Goal: Find specific page/section: Locate a particular part of the current website

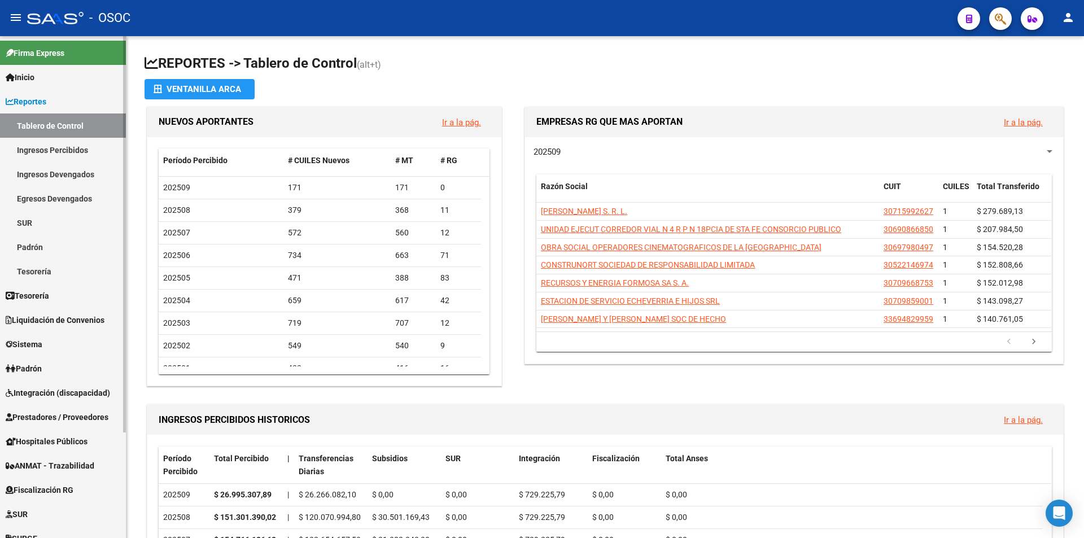
click at [74, 98] on link "Reportes" at bounding box center [63, 101] width 126 height 24
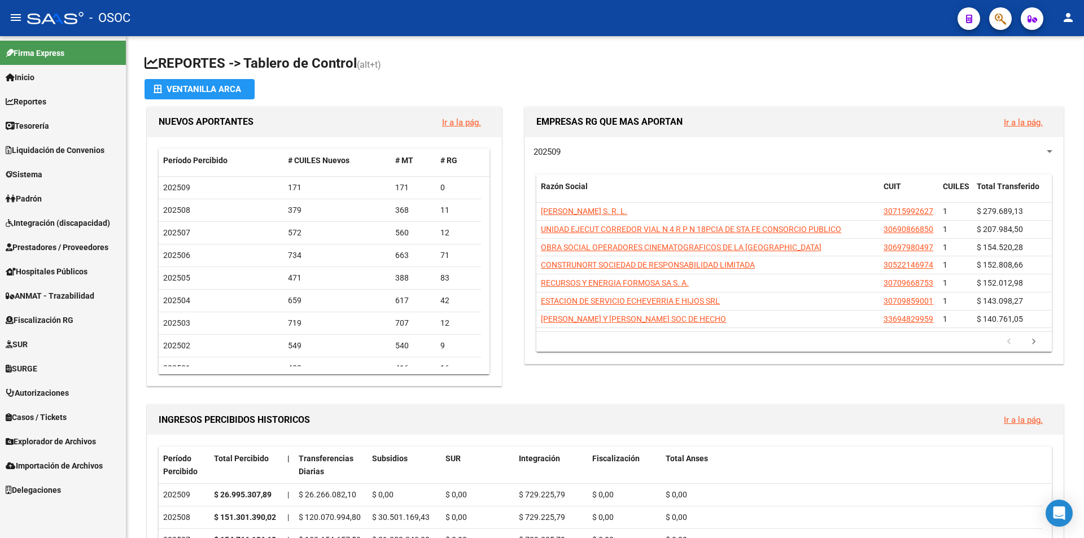
click at [47, 389] on span "Autorizaciones" at bounding box center [37, 393] width 63 height 12
click at [42, 436] on span "Explorador de Archivos" at bounding box center [51, 441] width 90 height 12
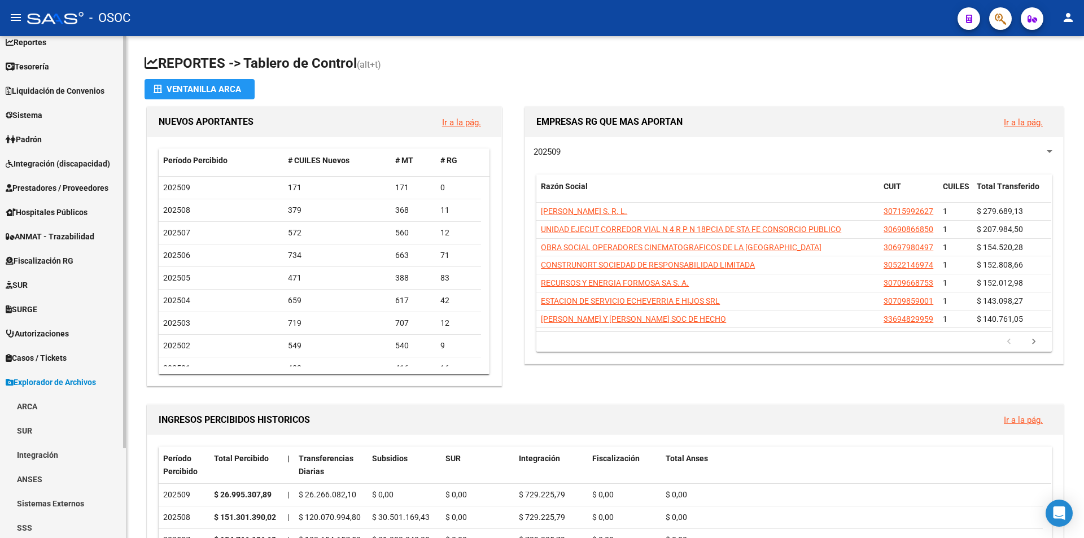
scroll to position [110, 0]
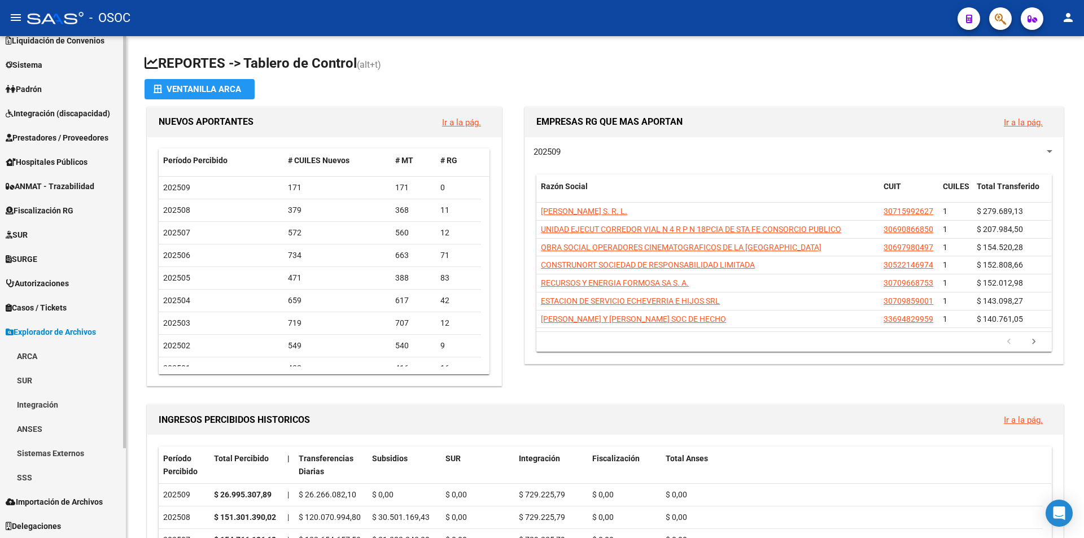
click at [63, 362] on link "ARCA" at bounding box center [63, 356] width 126 height 24
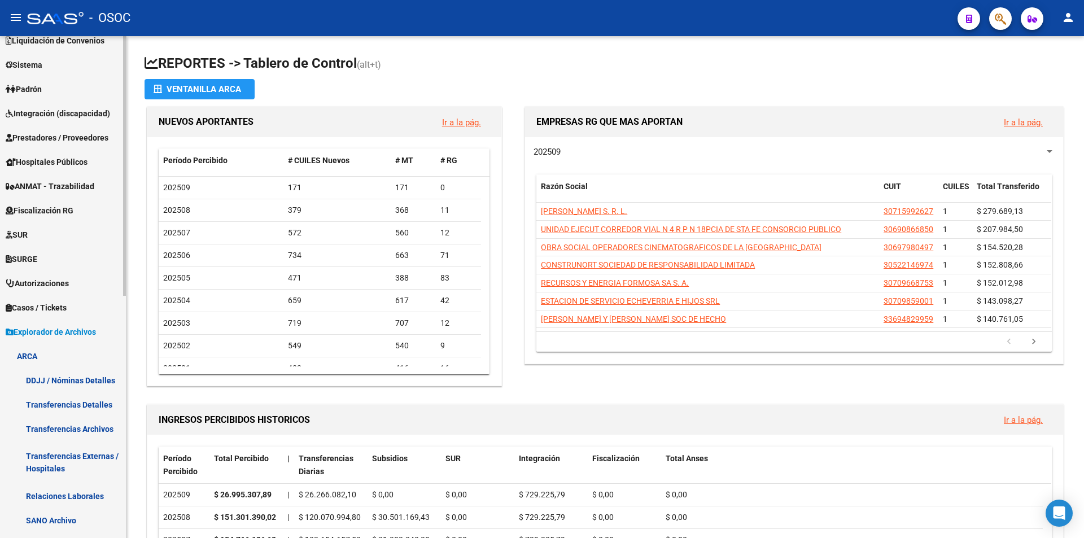
click at [63, 360] on link "ARCA" at bounding box center [63, 356] width 126 height 24
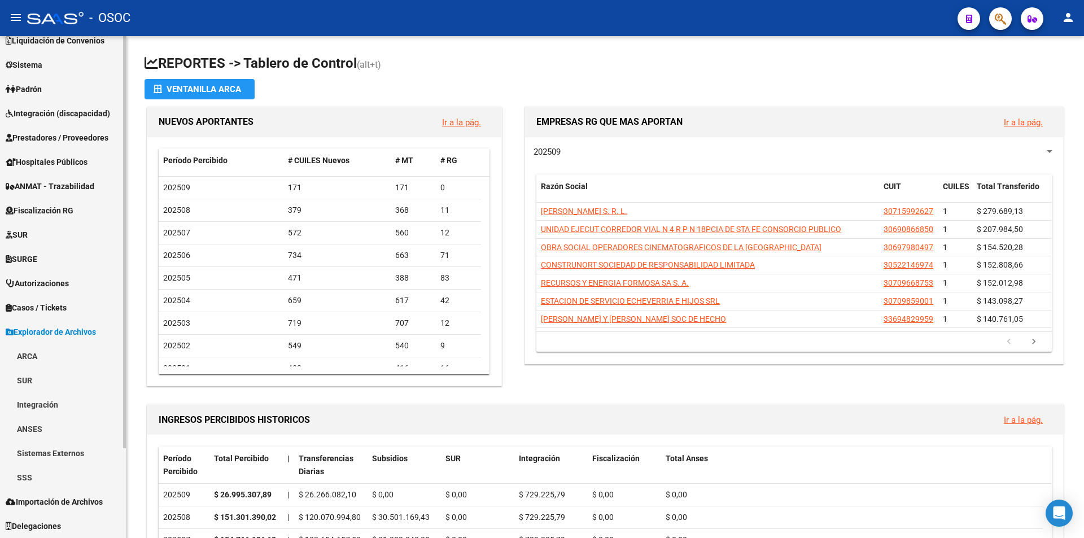
click at [76, 360] on link "ARCA" at bounding box center [63, 356] width 126 height 24
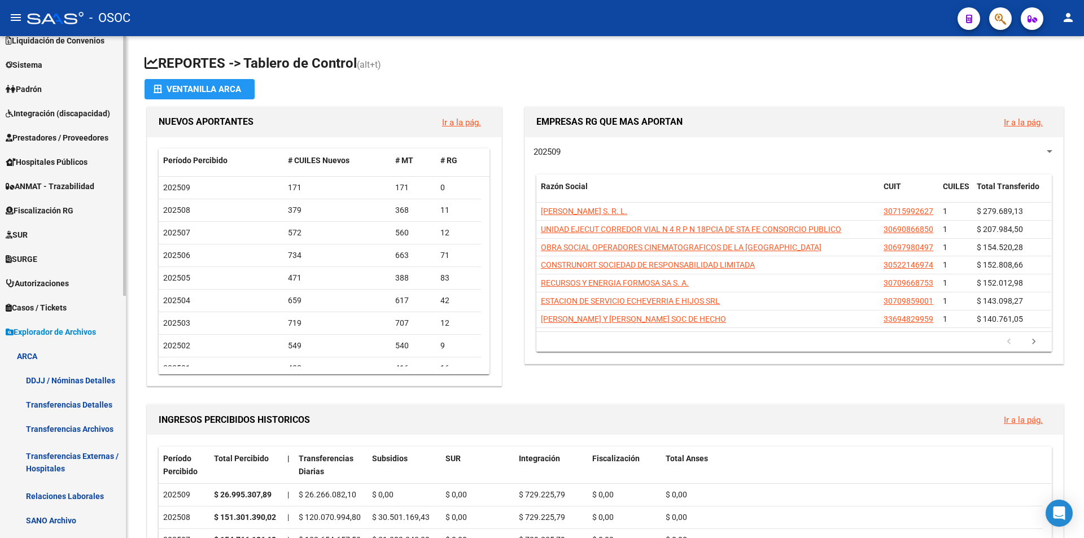
click at [76, 360] on link "ARCA" at bounding box center [63, 356] width 126 height 24
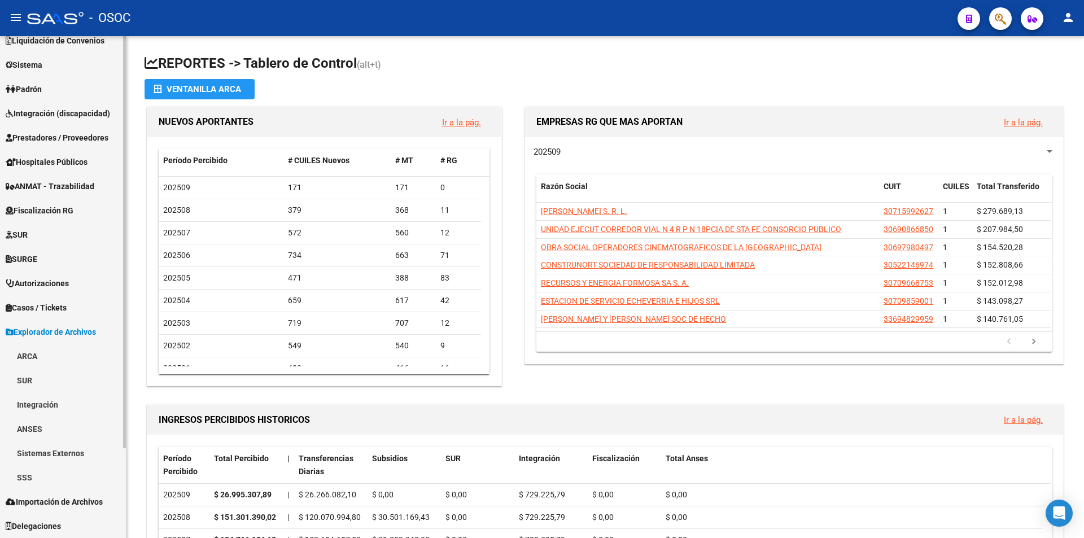
click at [76, 360] on link "ARCA" at bounding box center [63, 356] width 126 height 24
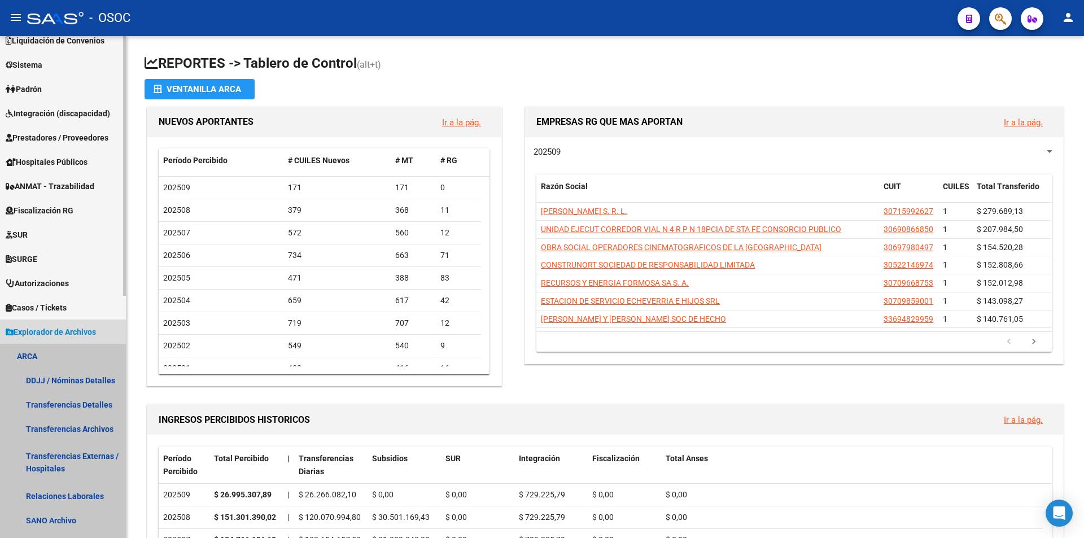
click at [76, 360] on link "ARCA" at bounding box center [63, 356] width 126 height 24
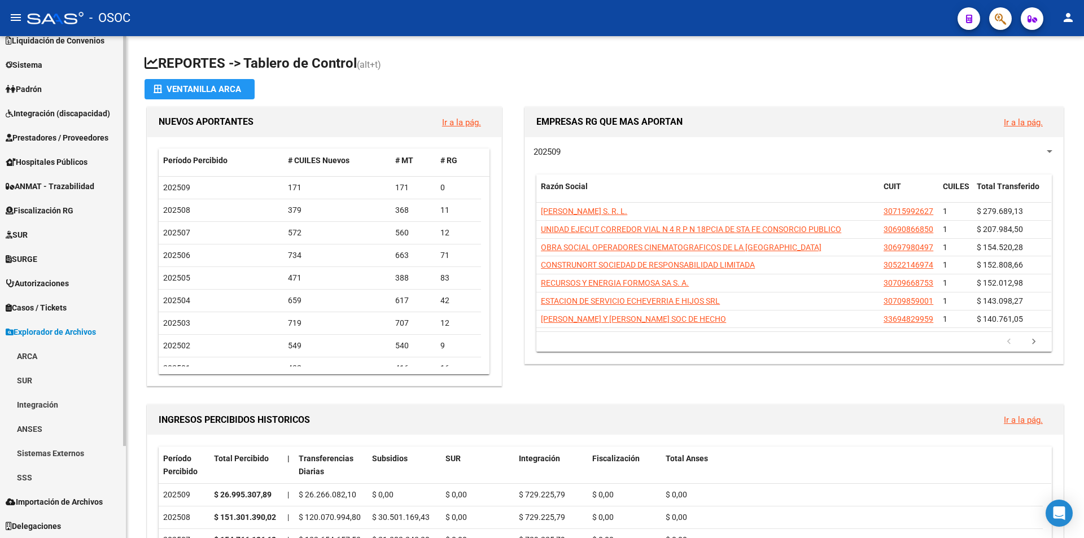
click at [76, 360] on link "ARCA" at bounding box center [63, 356] width 126 height 24
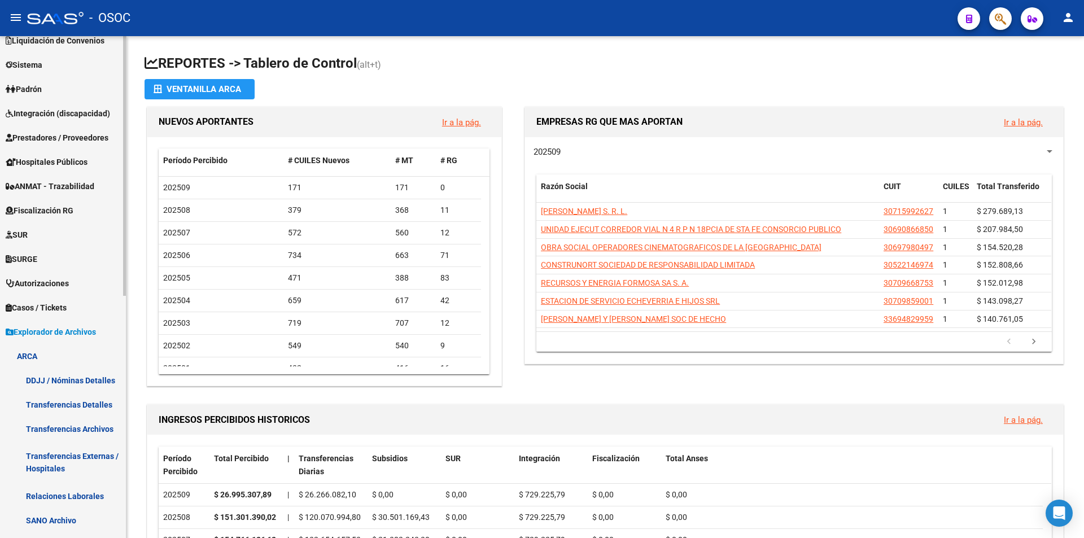
click at [76, 360] on link "ARCA" at bounding box center [63, 356] width 126 height 24
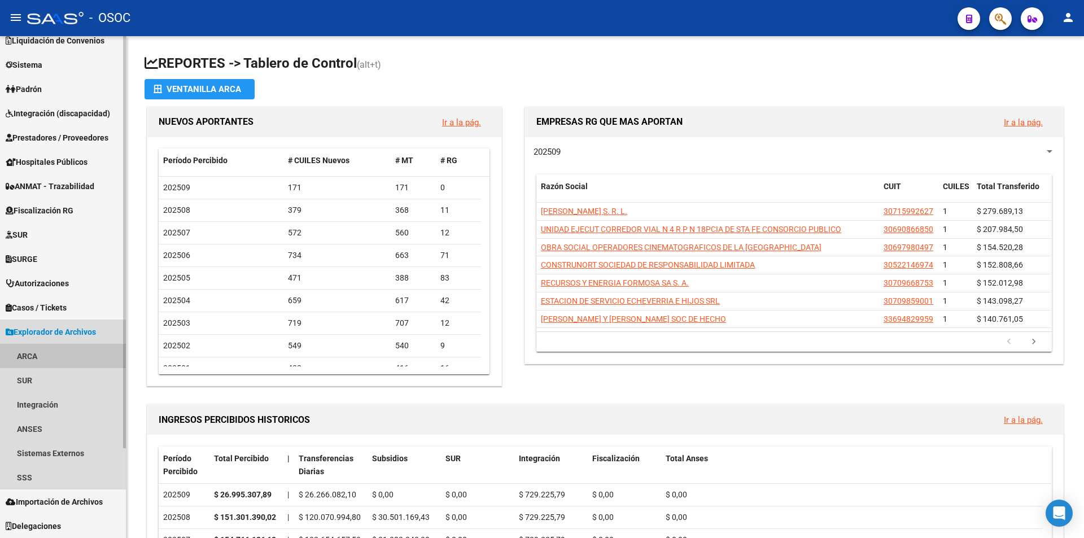
click at [76, 360] on link "ARCA" at bounding box center [63, 356] width 126 height 24
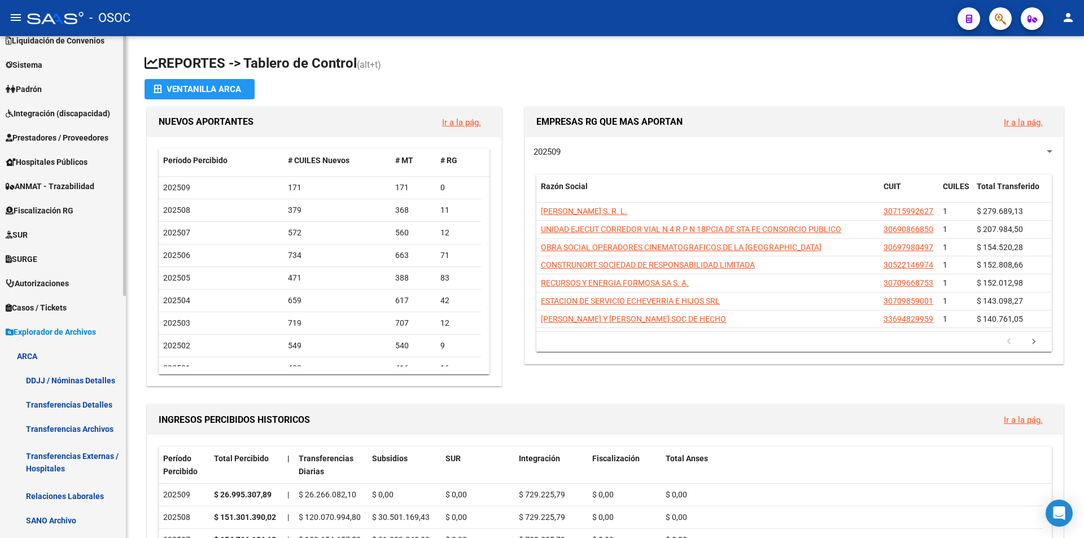
click at [52, 430] on link "Transferencias Archivos" at bounding box center [63, 429] width 126 height 24
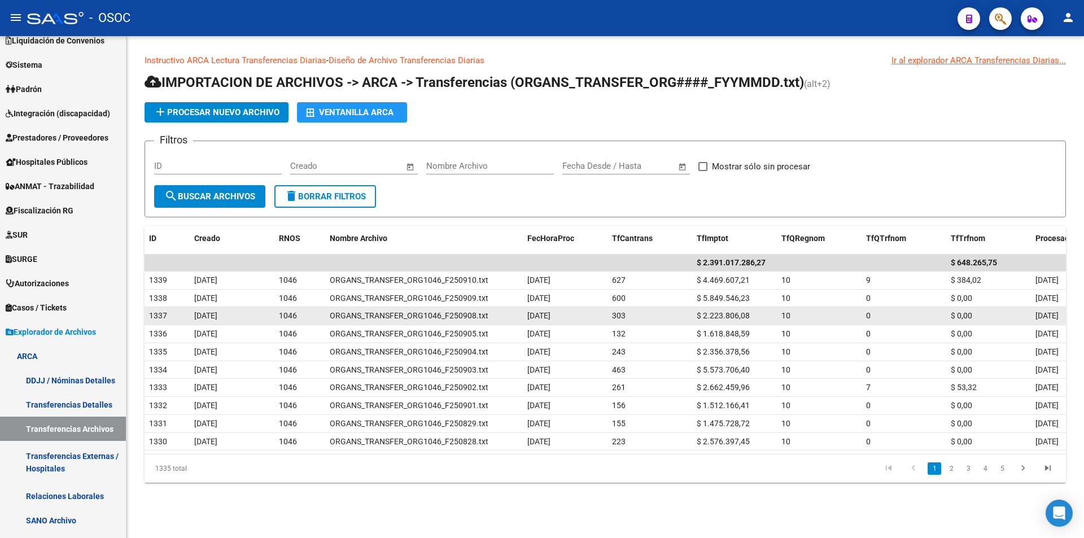
click at [717, 313] on span "$ 2.223.806,08" at bounding box center [723, 315] width 53 height 9
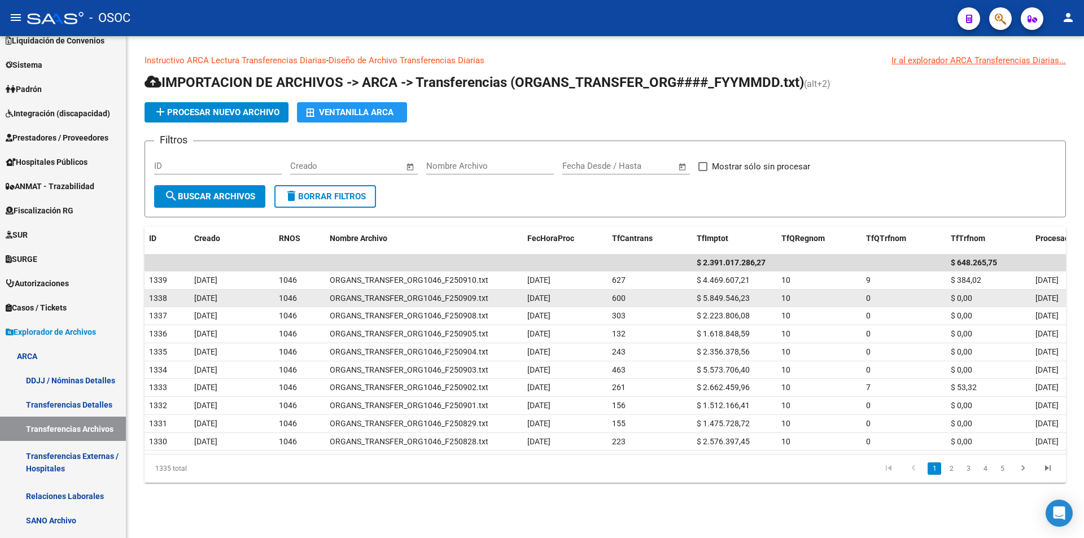
click at [702, 296] on span "$ 5.849.546,23" at bounding box center [723, 298] width 53 height 9
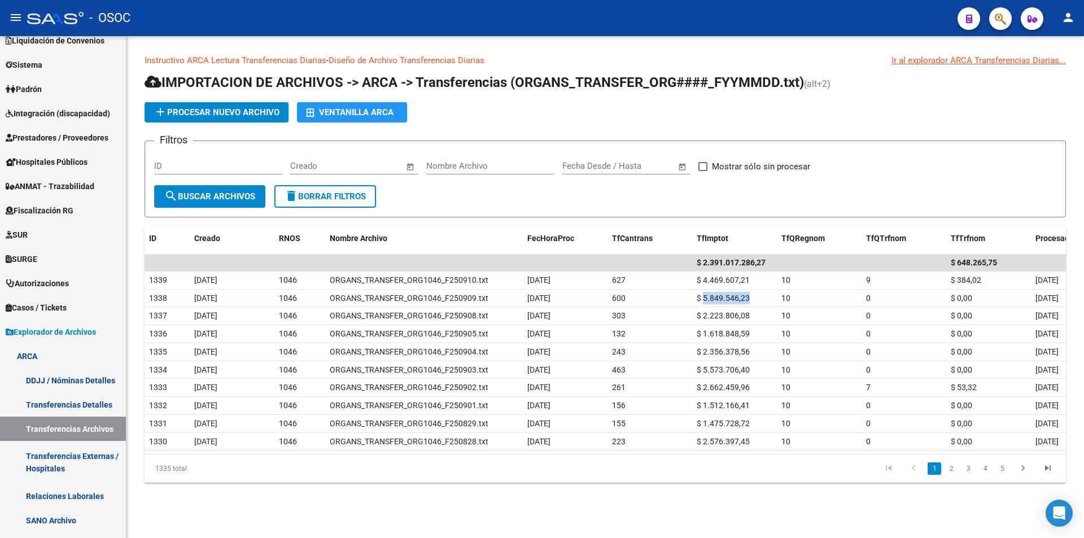
copy span "5.849.546,23"
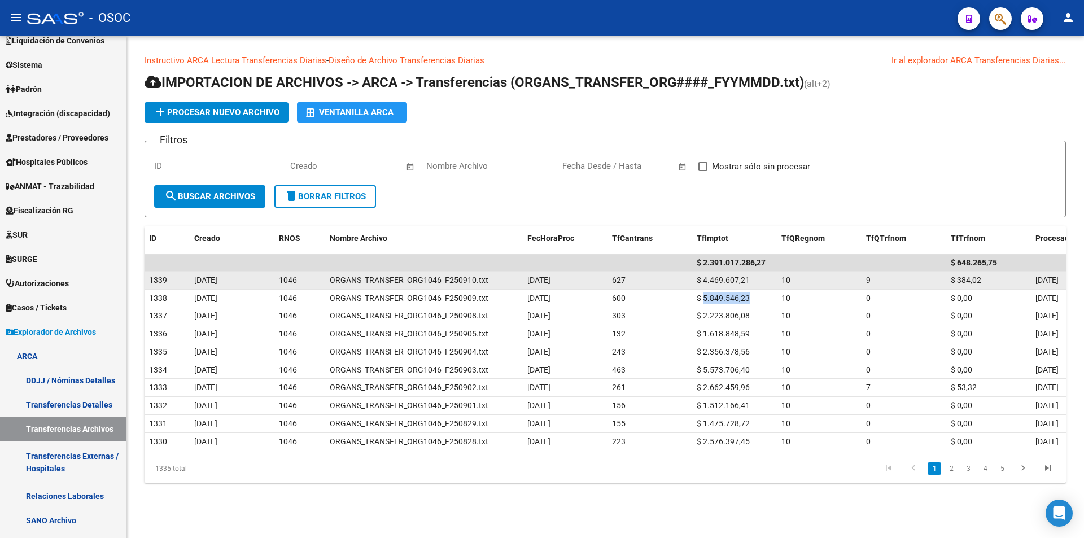
click at [713, 273] on datatable-body-cell "$ 4.469.607,21" at bounding box center [734, 280] width 85 height 17
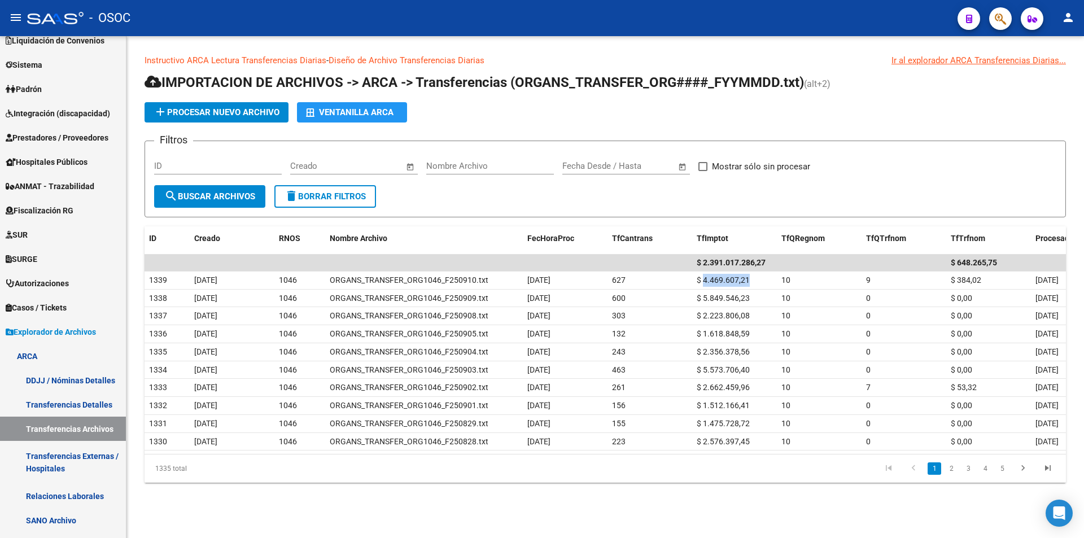
copy span "4.469.607,21"
click at [596, 111] on div "add Procesar nuevo archivo Ventanilla ARCA" at bounding box center [605, 112] width 921 height 20
